Goal: Navigation & Orientation: Go to known website

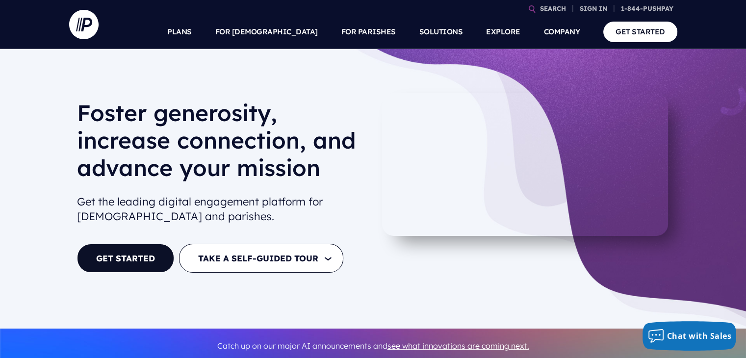
click at [674, 162] on div at bounding box center [525, 188] width 304 height 191
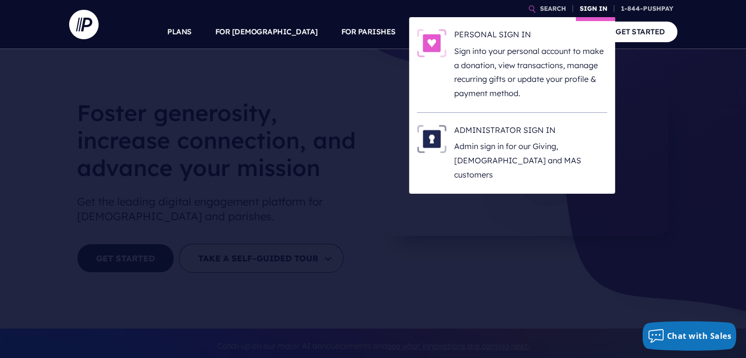
click at [587, 8] on link "SIGN IN" at bounding box center [592, 8] width 35 height 17
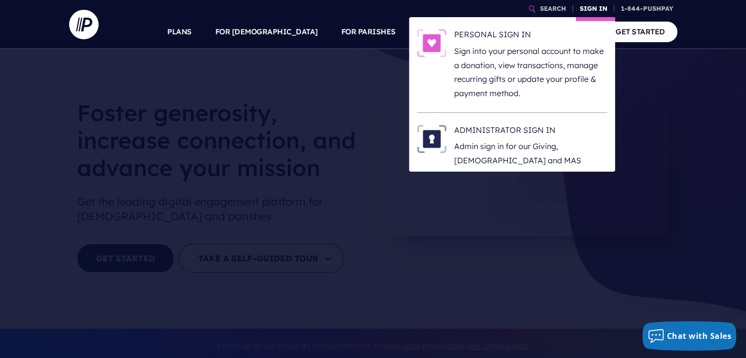
click at [587, 8] on link "SIGN IN" at bounding box center [592, 8] width 35 height 17
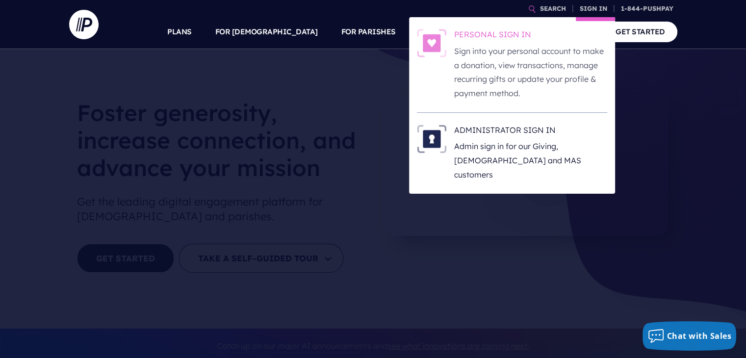
click at [500, 40] on h6 "PERSONAL SIGN IN" at bounding box center [530, 36] width 153 height 15
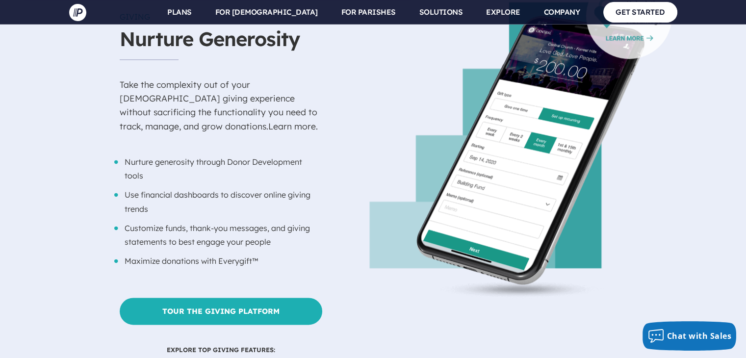
scroll to position [1039, 0]
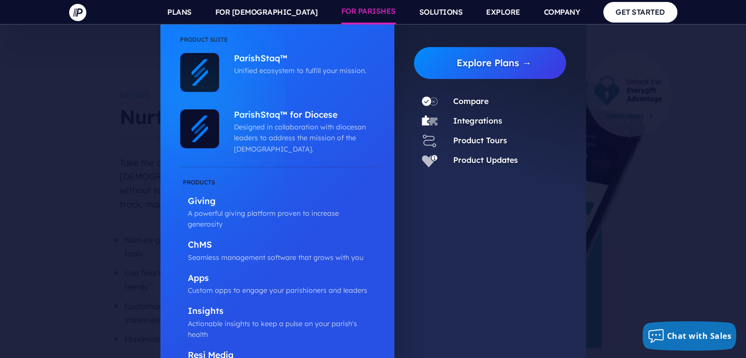
click at [358, 11] on link "FOR PARISHES" at bounding box center [368, 12] width 54 height 25
click at [372, 12] on link "FOR PARISHES" at bounding box center [368, 12] width 54 height 25
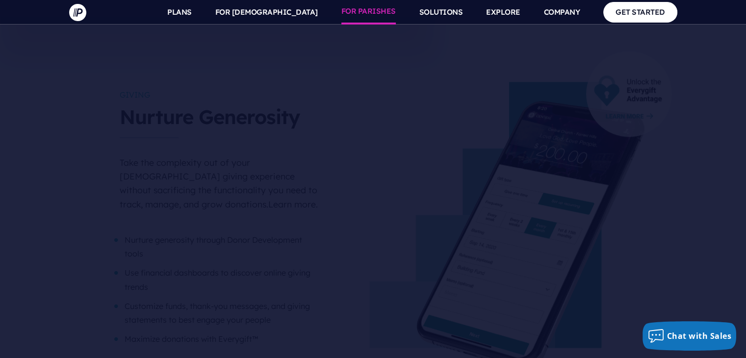
click at [372, 12] on link "FOR PARISHES" at bounding box center [368, 12] width 54 height 25
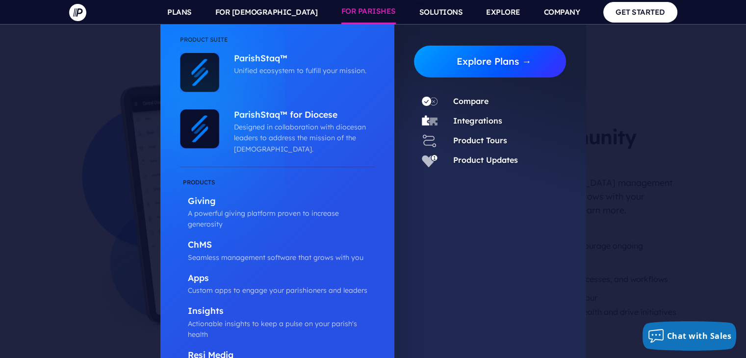
scroll to position [1529, 0]
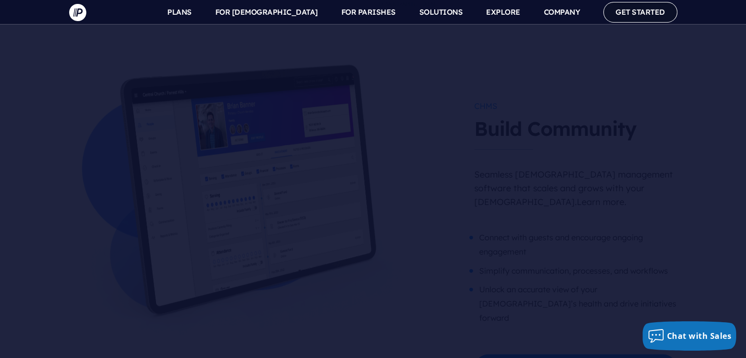
click at [632, 11] on link "GET STARTED" at bounding box center [640, 12] width 74 height 20
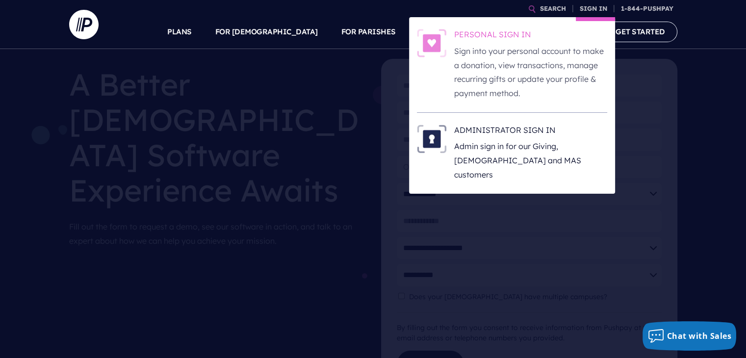
click at [490, 38] on h6 "PERSONAL SIGN IN" at bounding box center [530, 36] width 153 height 15
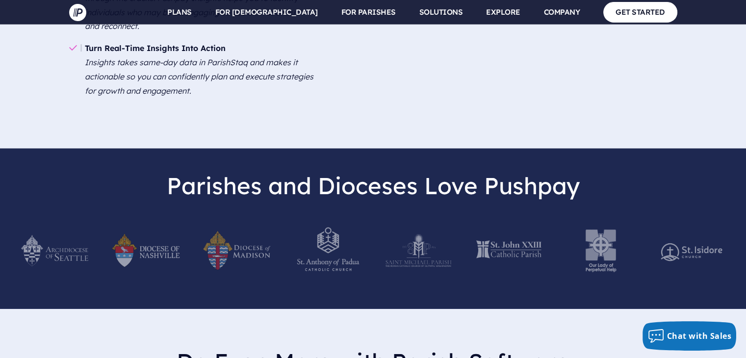
scroll to position [2843, 0]
